Goal: Task Accomplishment & Management: Manage account settings

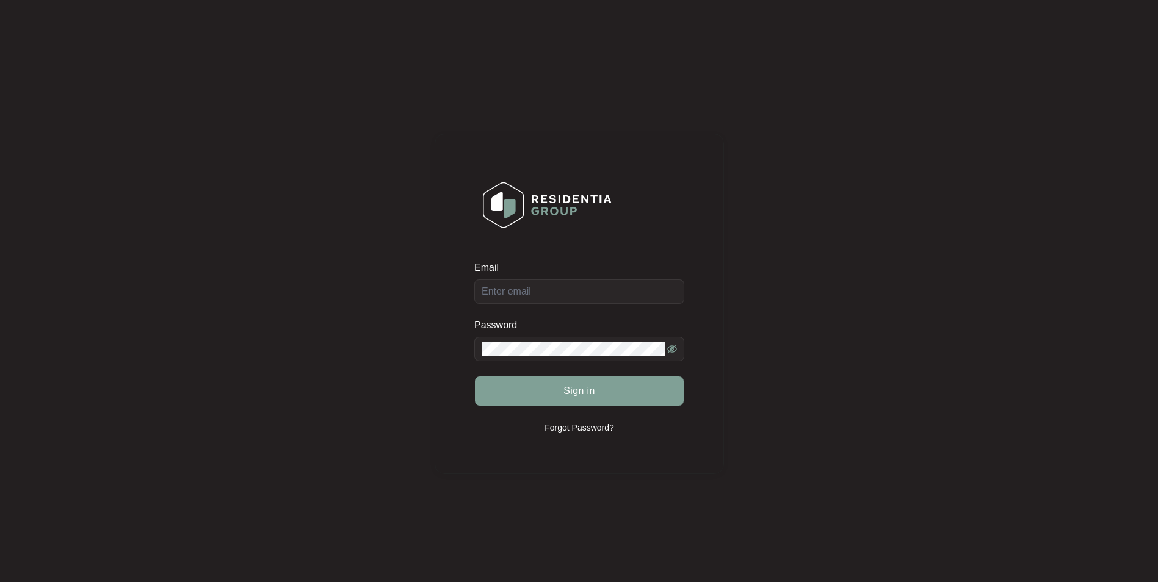
click at [608, 302] on div "Email" at bounding box center [579, 282] width 210 height 43
drag, startPoint x: 598, startPoint y: 292, endPoint x: 593, endPoint y: 282, distance: 11.5
click at [598, 292] on input "Email" at bounding box center [579, 292] width 210 height 24
type input "[EMAIL_ADDRESS][DOMAIN_NAME]"
click at [475, 377] on button "Sign in" at bounding box center [579, 391] width 209 height 29
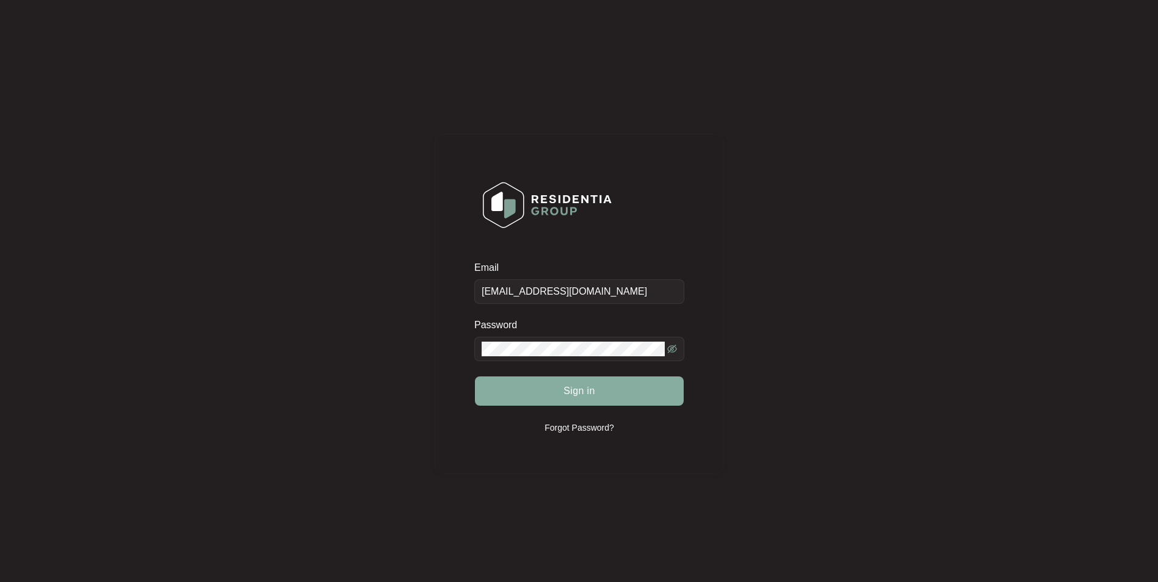
click at [539, 394] on button "Sign in" at bounding box center [579, 391] width 209 height 29
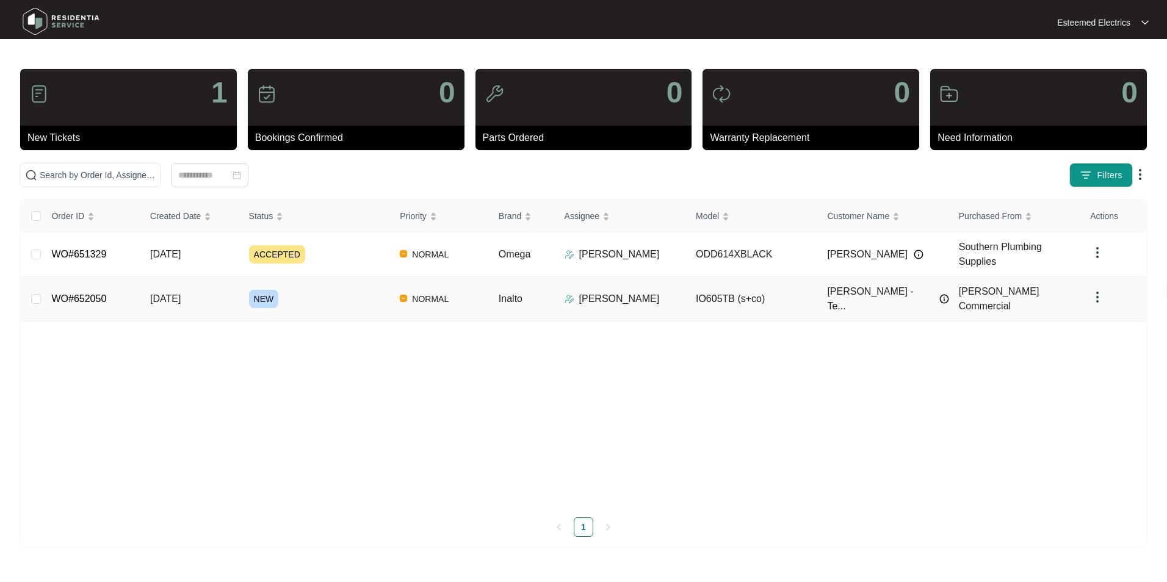
click at [309, 312] on td "NEW" at bounding box center [314, 299] width 151 height 45
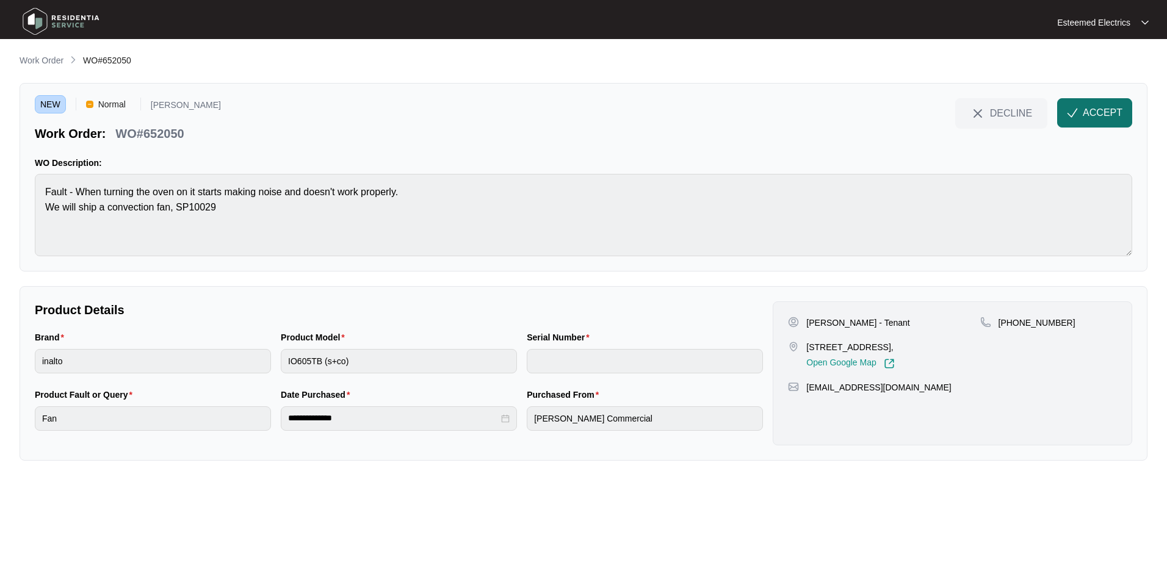
click at [1098, 117] on span "ACCEPT" at bounding box center [1103, 113] width 40 height 15
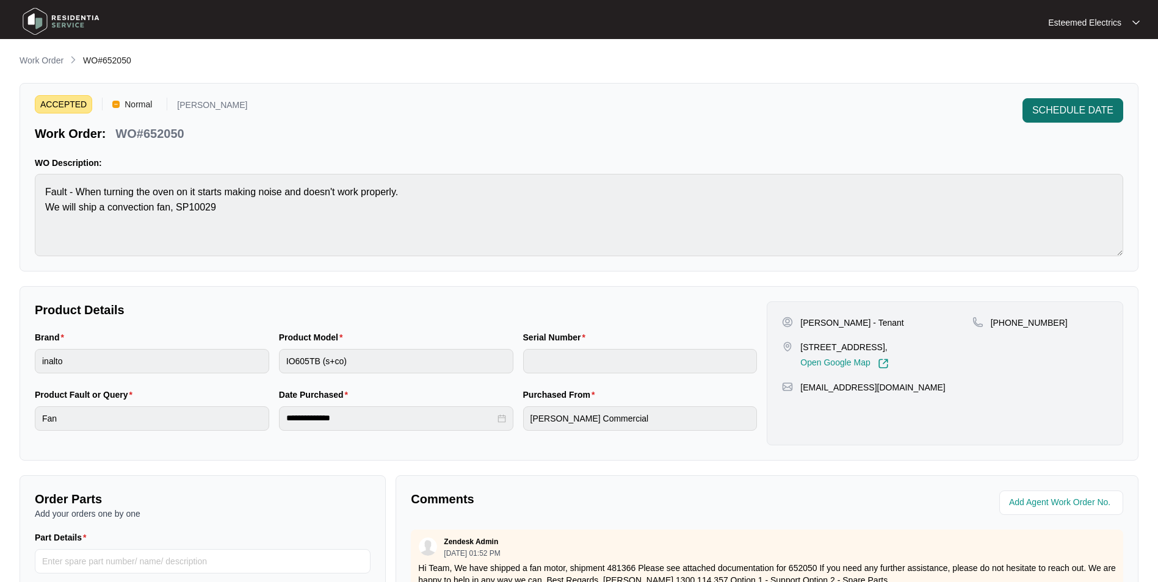
click at [1062, 106] on span "SCHEDULE DATE" at bounding box center [1072, 110] width 81 height 15
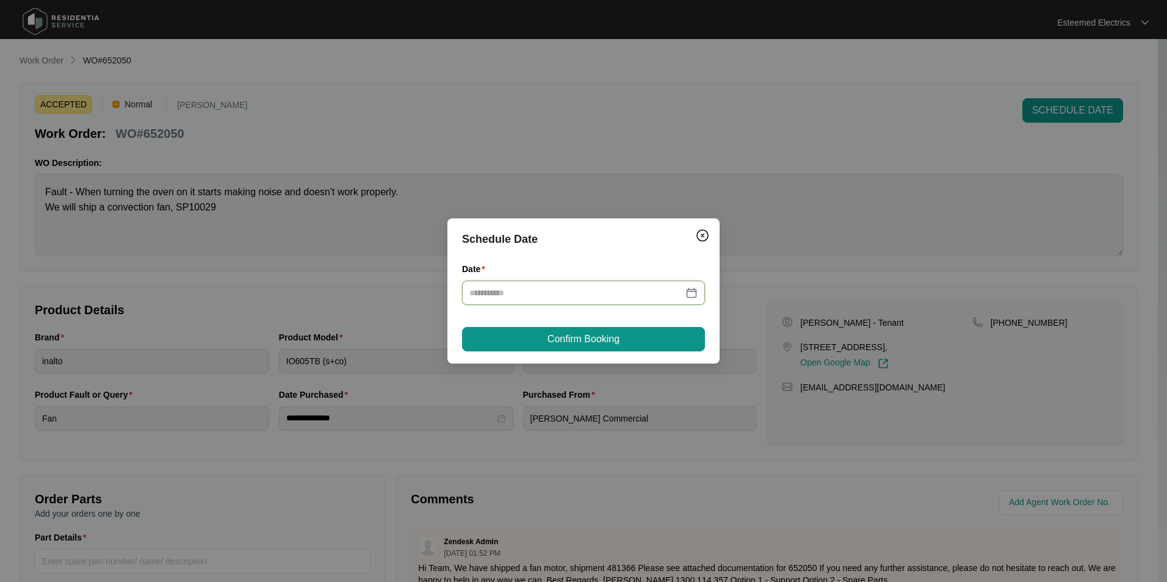
click at [520, 292] on input "Date" at bounding box center [576, 292] width 214 height 13
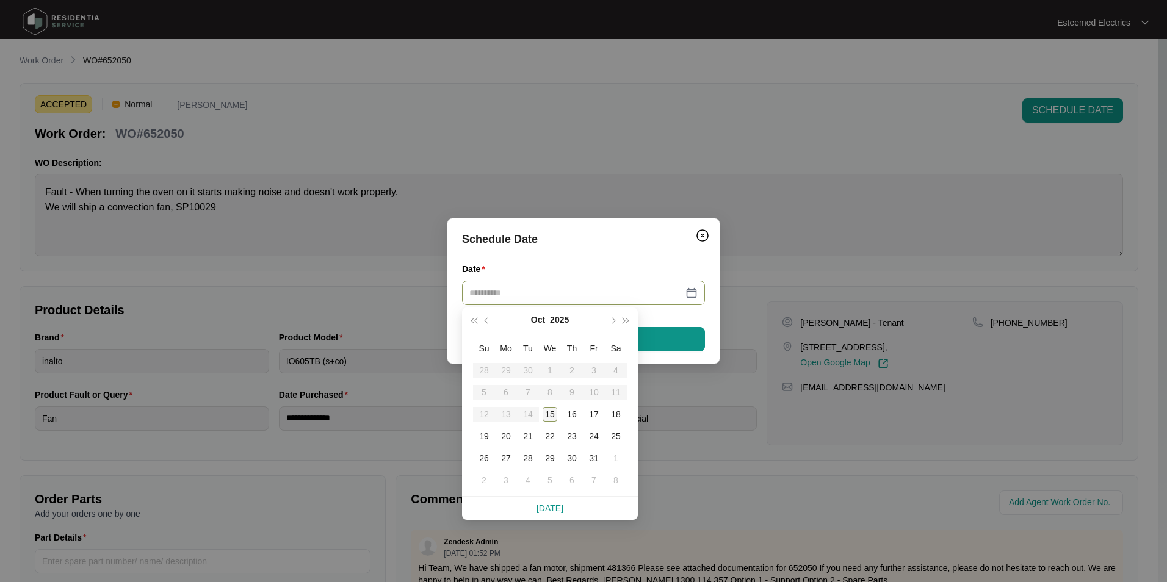
drag, startPoint x: 555, startPoint y: 433, endPoint x: 554, endPoint y: 419, distance: 14.1
click at [555, 433] on div "22" at bounding box center [550, 436] width 15 height 15
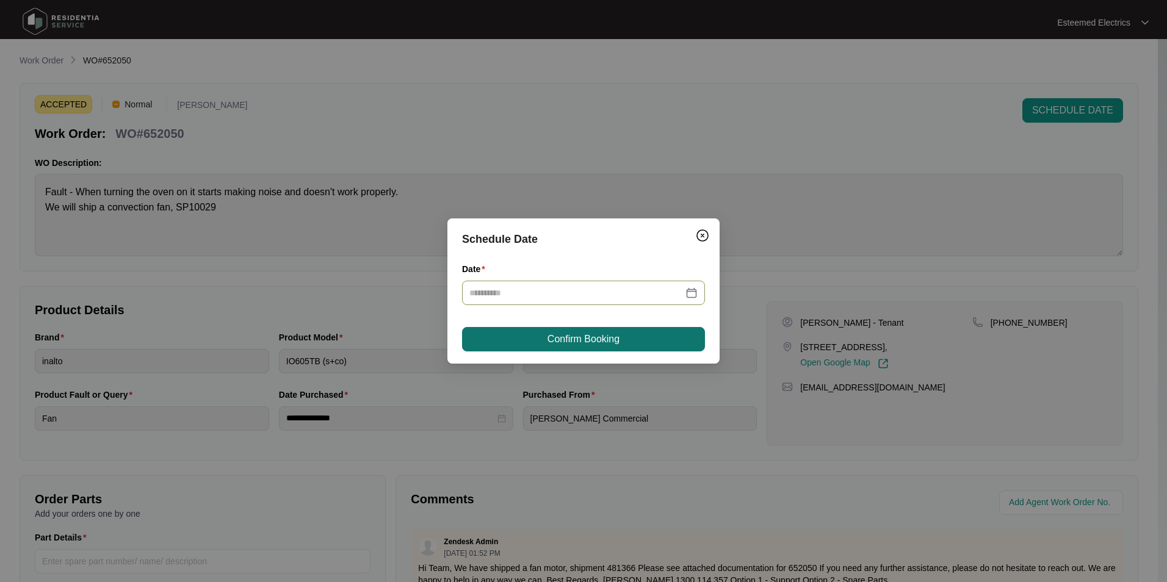
type input "**********"
click at [640, 336] on button "Confirm Booking" at bounding box center [583, 339] width 243 height 24
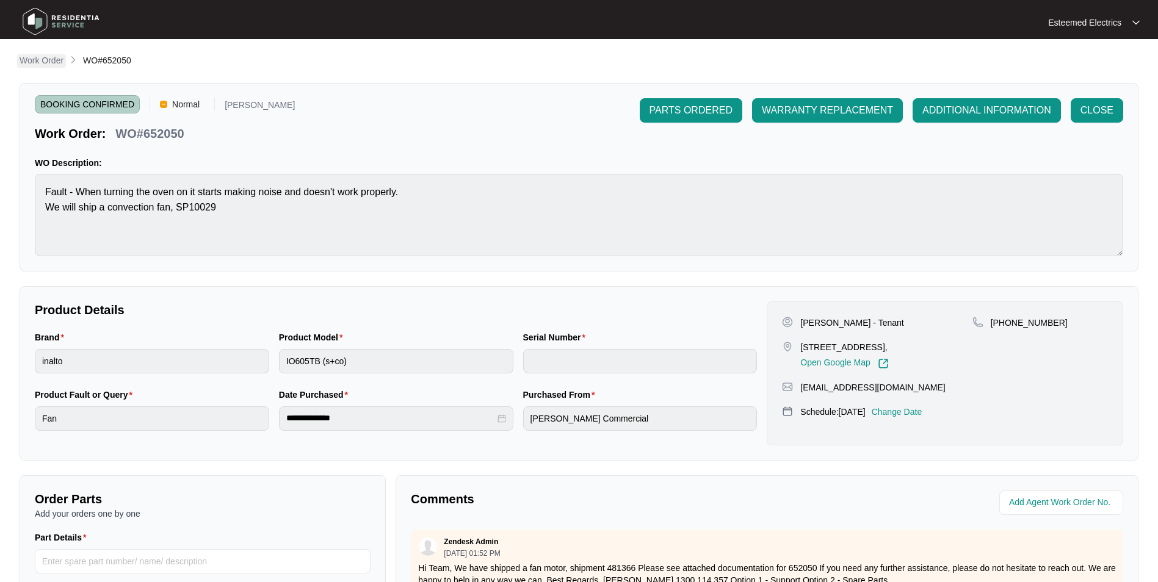
click at [35, 67] on link "Work Order" at bounding box center [41, 60] width 49 height 13
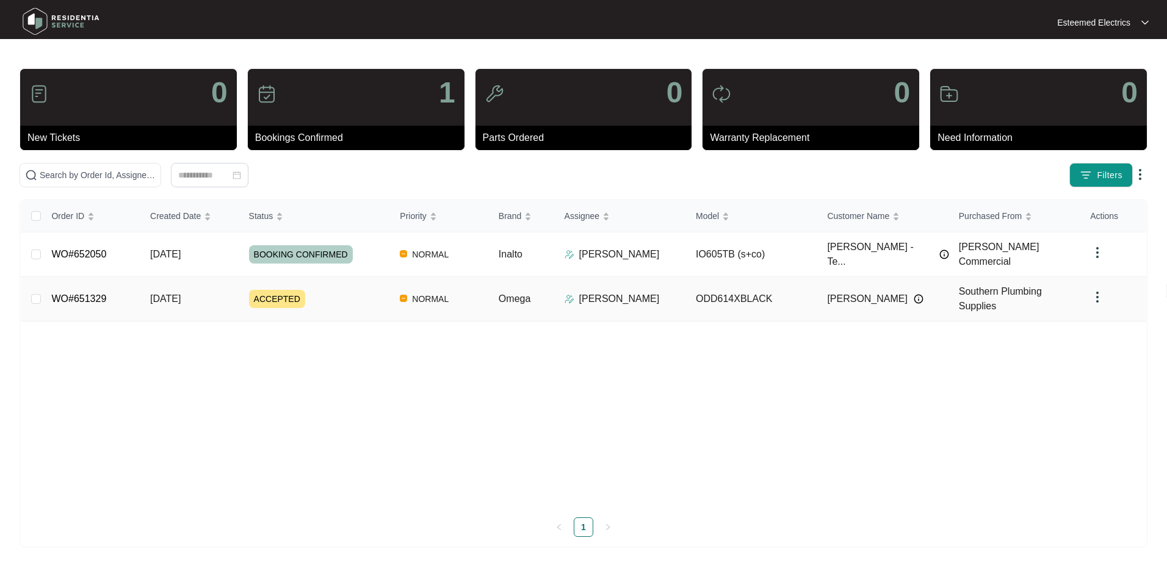
click at [339, 296] on div "ACCEPTED" at bounding box center [320, 299] width 142 height 18
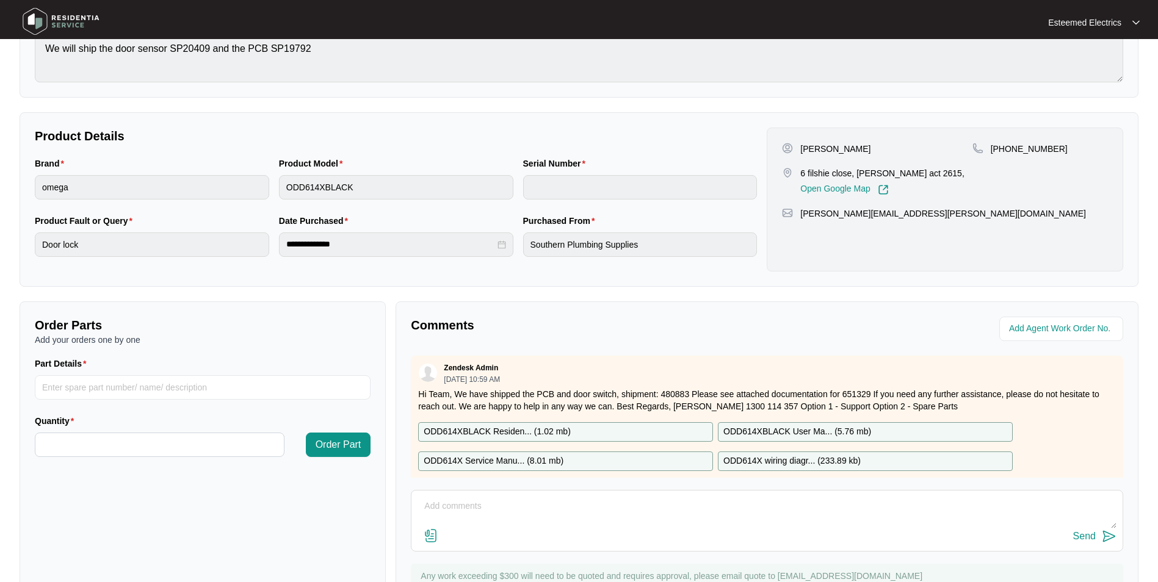
scroll to position [228, 0]
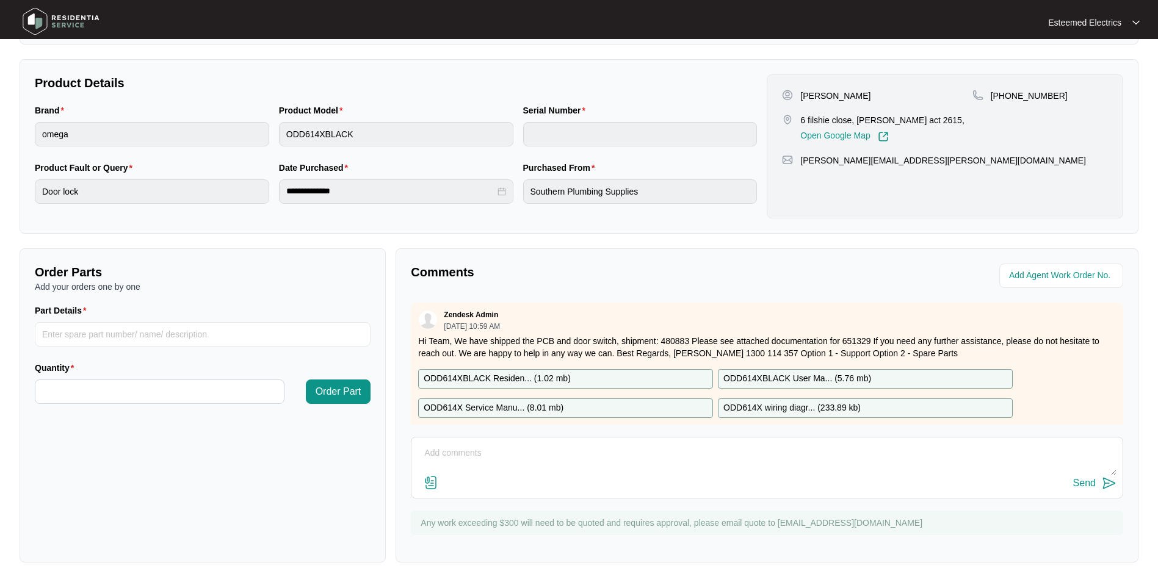
click at [558, 455] on textarea at bounding box center [767, 460] width 699 height 32
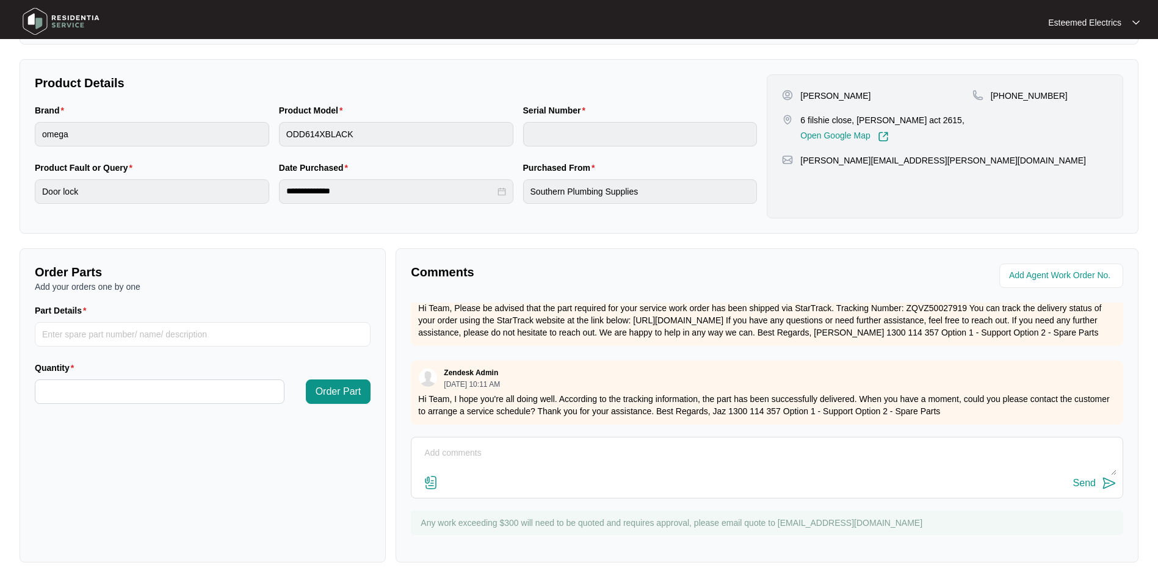
scroll to position [189, 0]
click at [951, 469] on textarea "Hi team, Confirming we have received the parts and have reached out to the cust…" at bounding box center [767, 460] width 699 height 32
click at [946, 468] on textarea "Hi team, Confirming we have received the parts and have reached out to the cust…" at bounding box center [767, 460] width 699 height 32
type textarea "Hi team, Confirming we have received the parts and have reached out to the cust…"
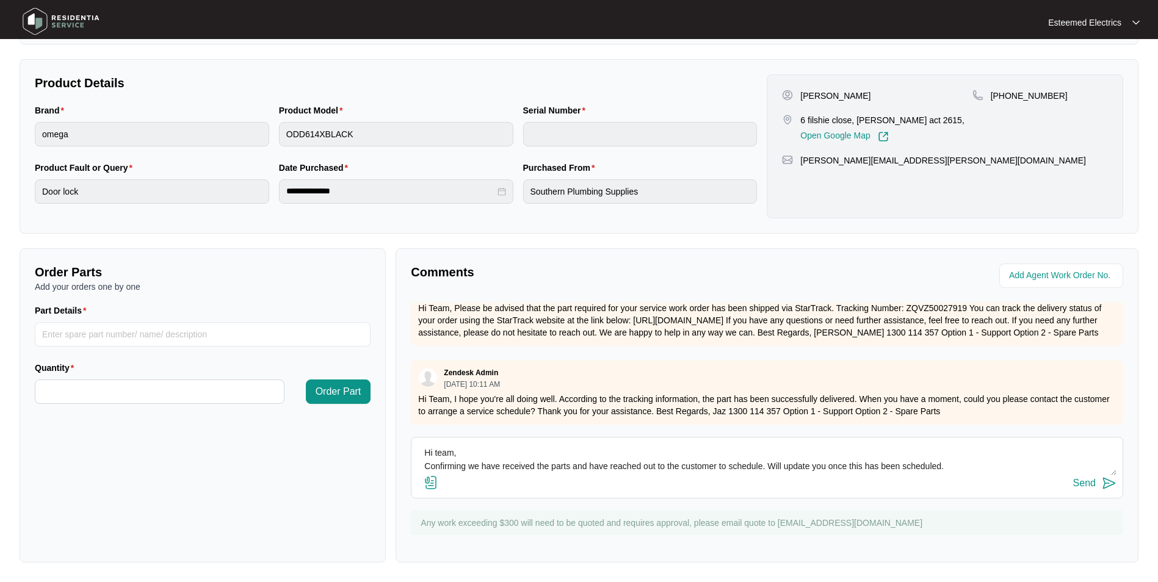
click at [1107, 482] on img at bounding box center [1109, 483] width 15 height 15
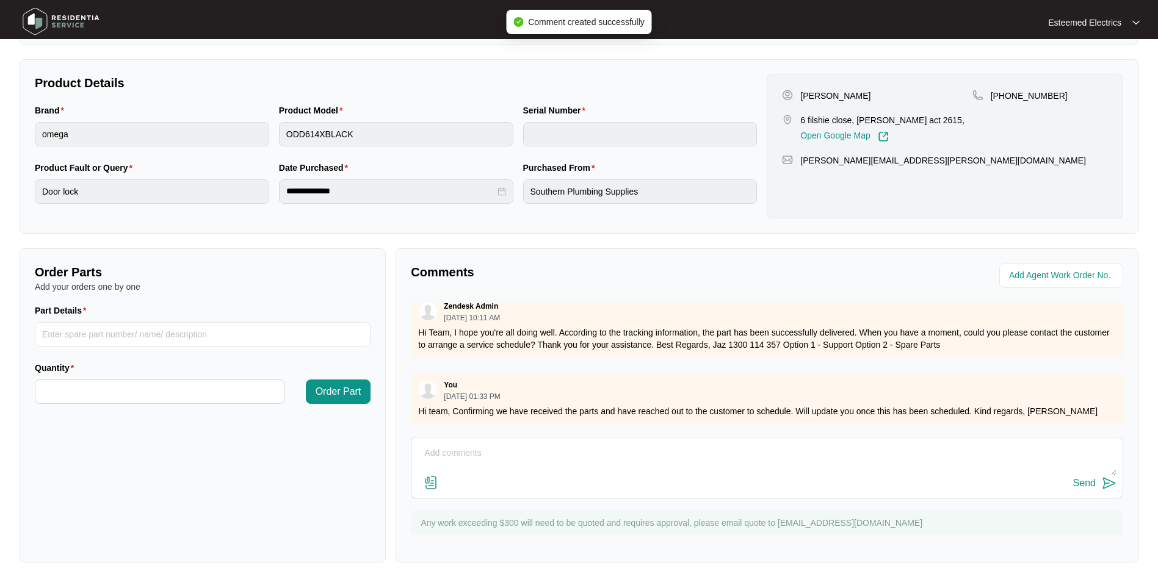
scroll to position [256, 0]
click at [34, 17] on img at bounding box center [60, 21] width 85 height 37
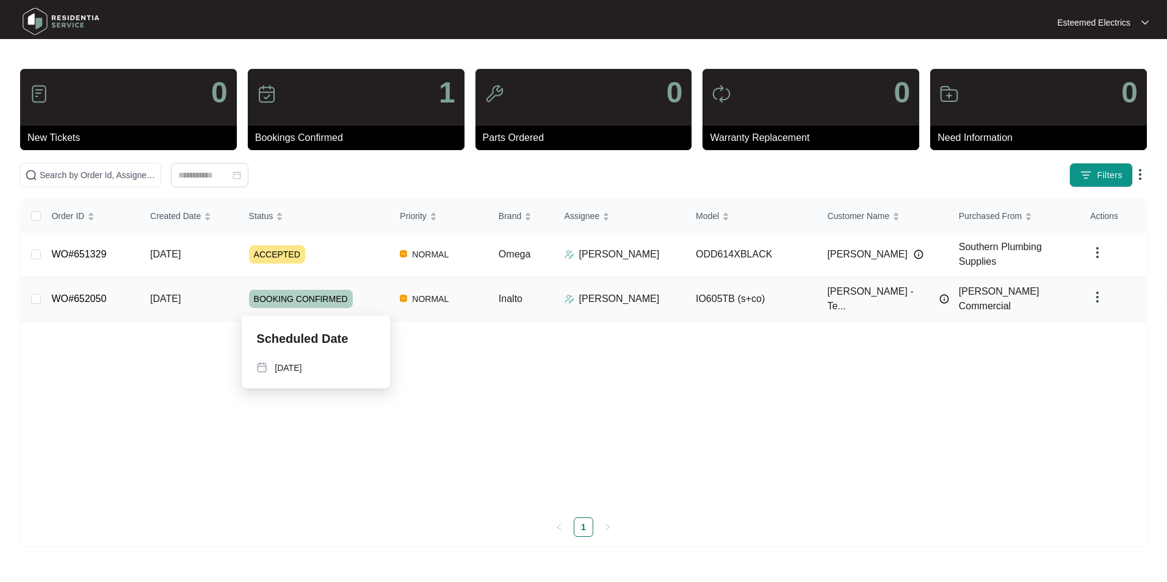
click at [369, 294] on div "BOOKING CONFIRMED" at bounding box center [320, 299] width 142 height 18
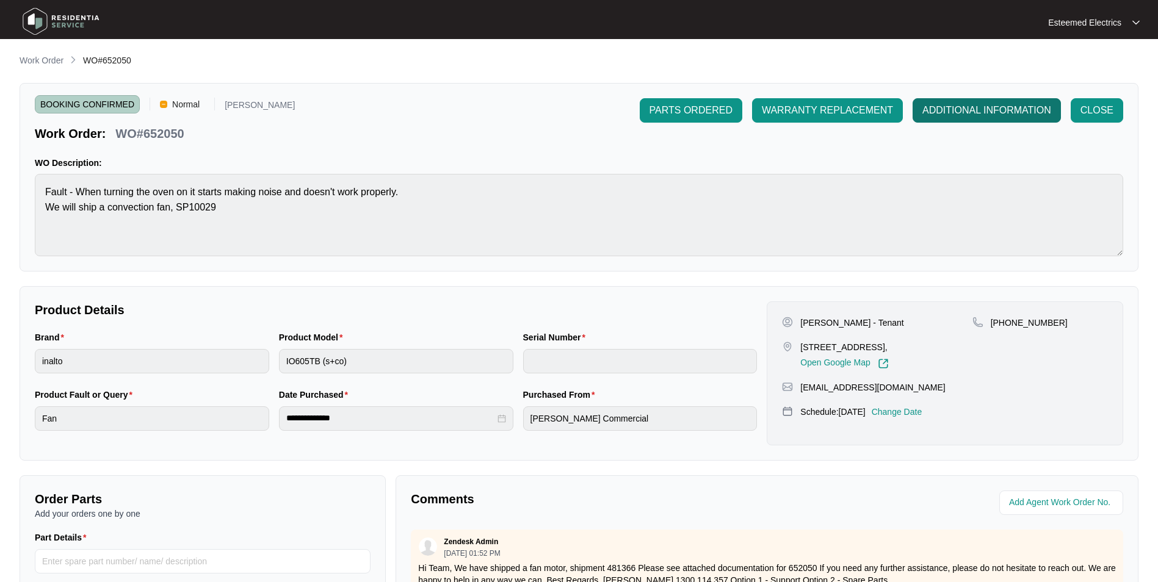
click at [1002, 110] on span "ADDITIONAL INFORMATION" at bounding box center [986, 110] width 129 height 15
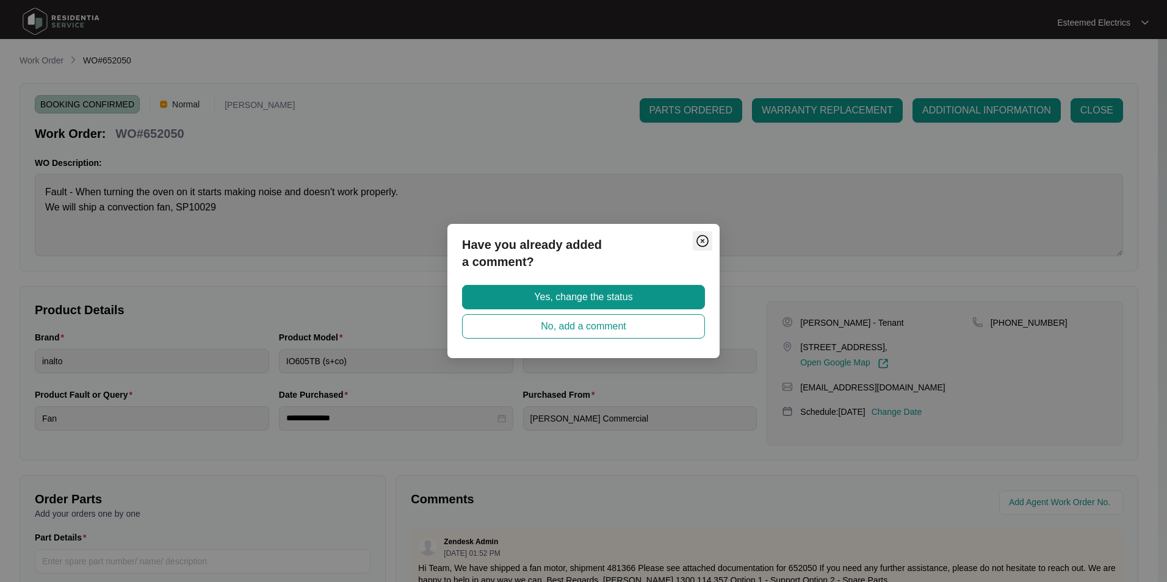
click at [701, 242] on img "Close" at bounding box center [702, 241] width 15 height 15
